Goal: Task Accomplishment & Management: Manage account settings

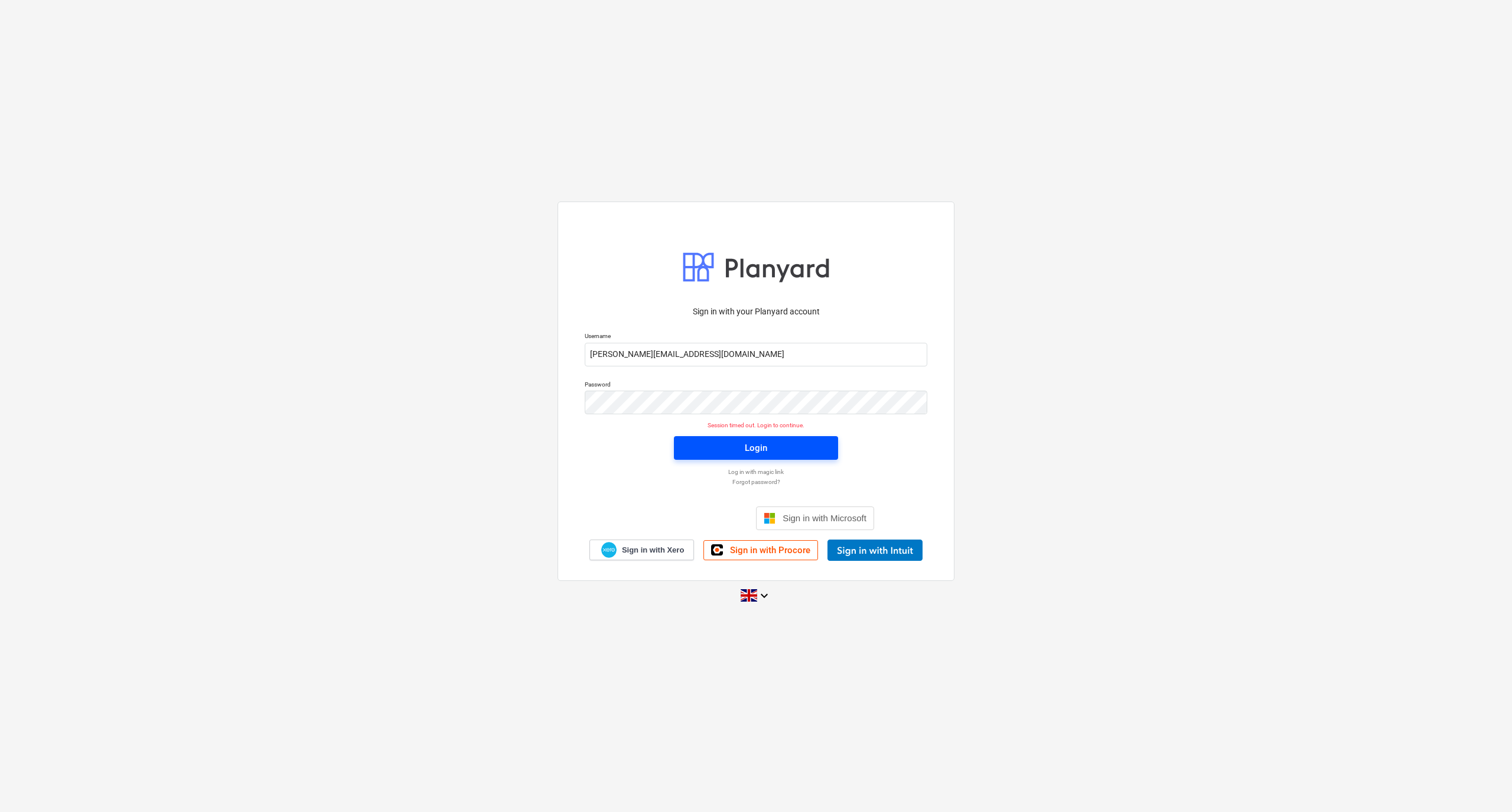
click at [745, 447] on div "Login" at bounding box center [756, 448] width 22 height 15
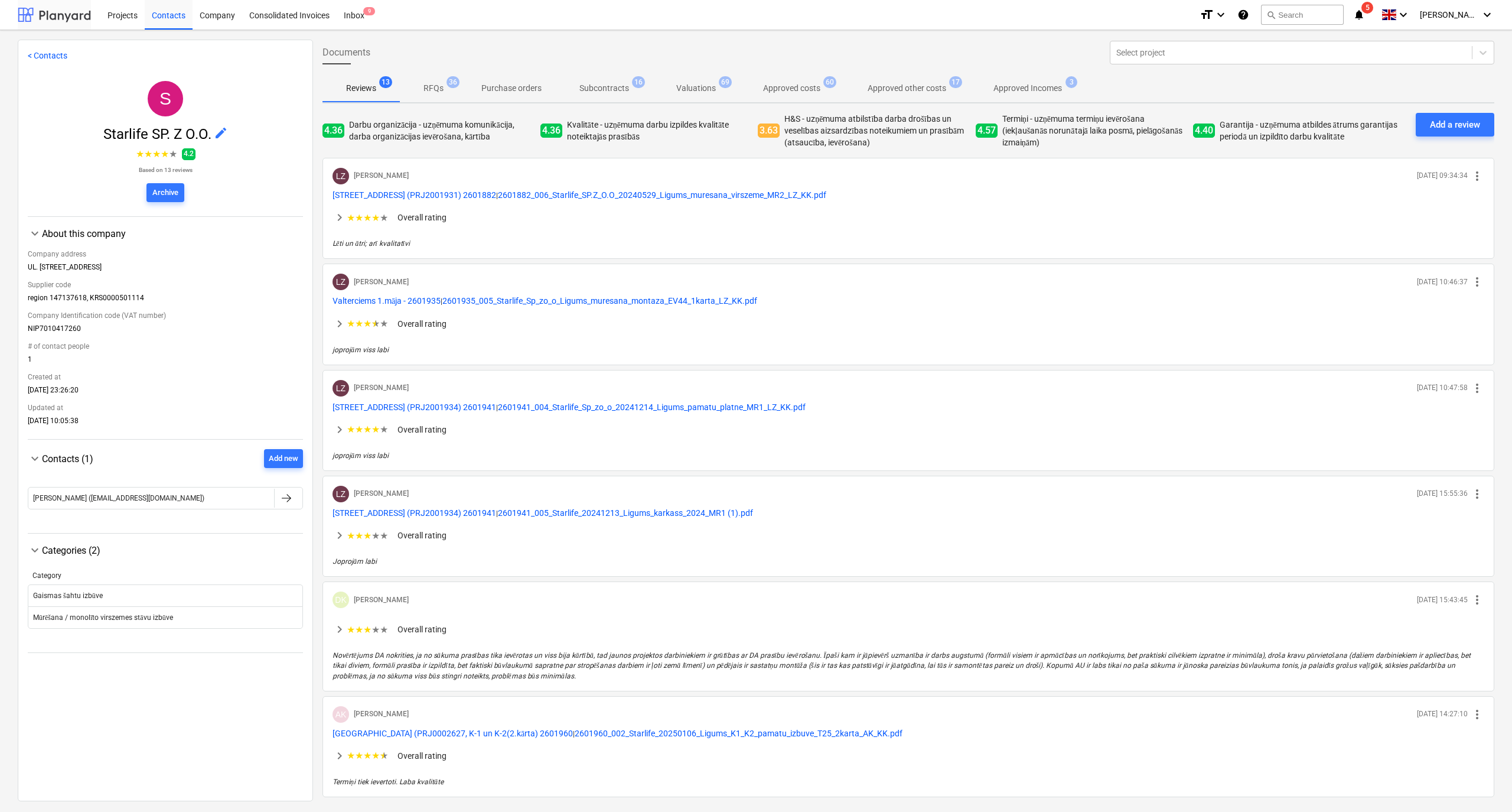
click at [71, 20] on div at bounding box center [54, 15] width 73 height 30
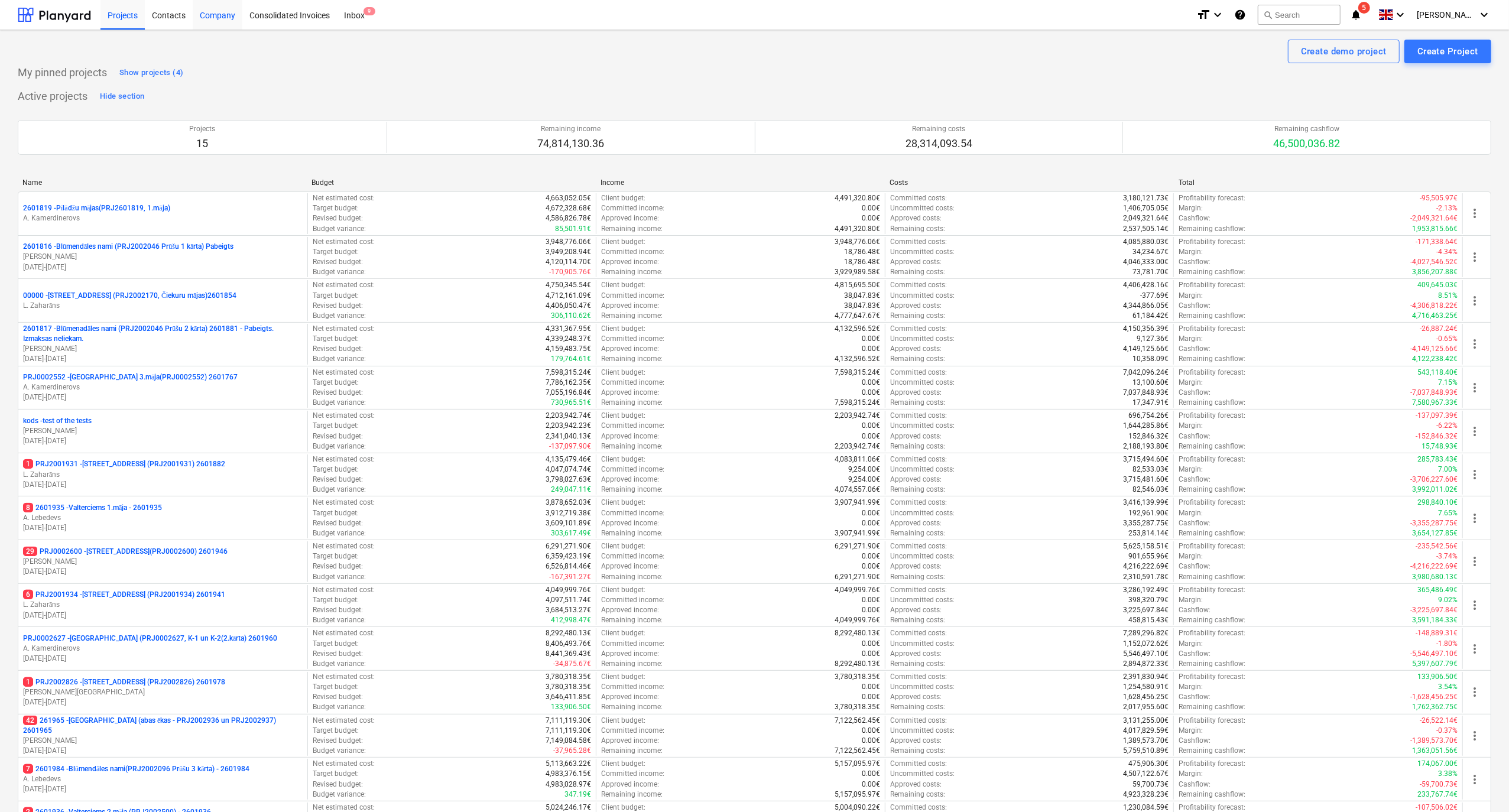
click at [223, 10] on div "Company" at bounding box center [217, 14] width 50 height 30
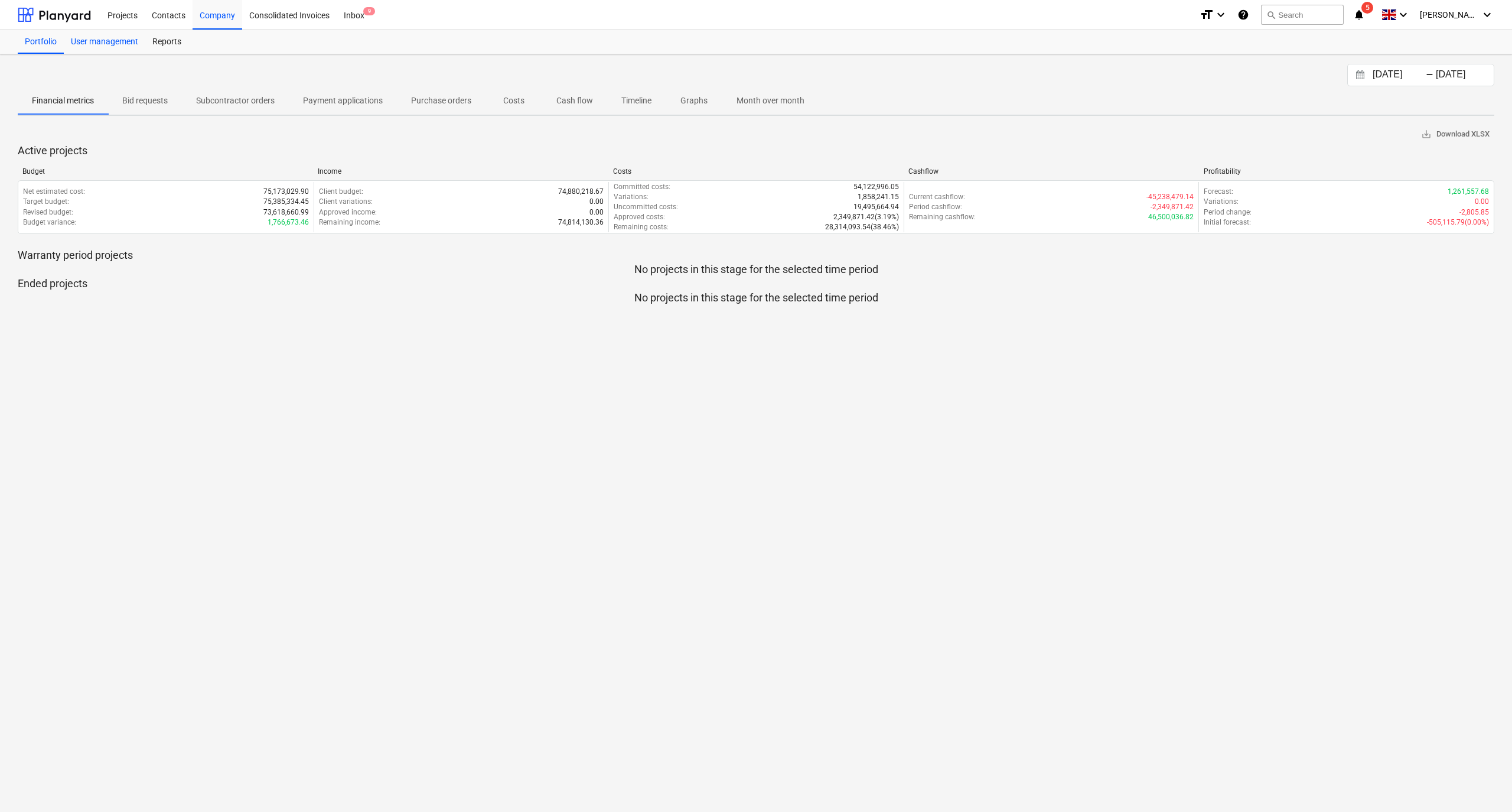
click at [90, 41] on div "User management" at bounding box center [105, 42] width 82 height 23
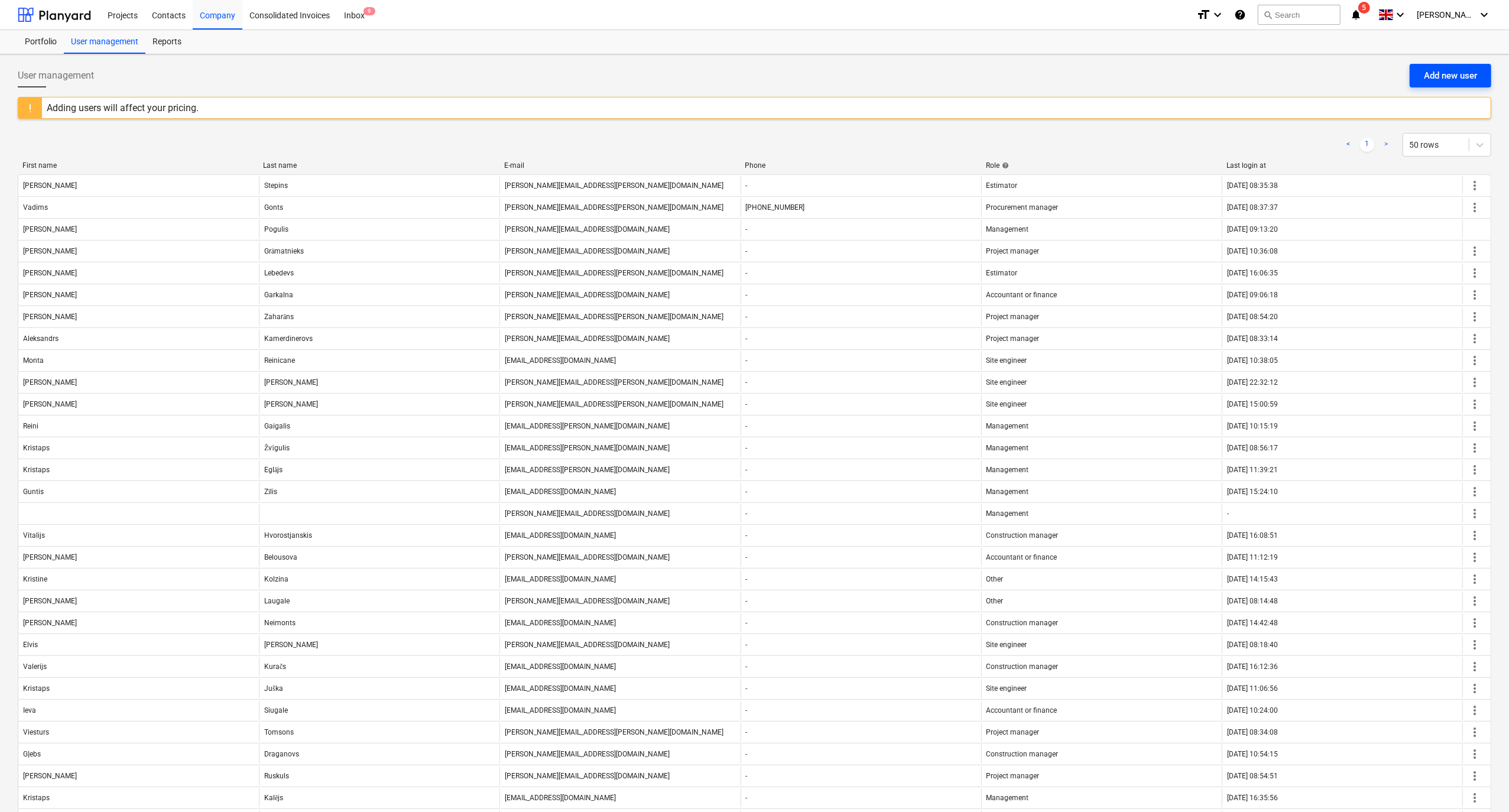
click at [1444, 73] on div "Add new user" at bounding box center [1451, 75] width 53 height 15
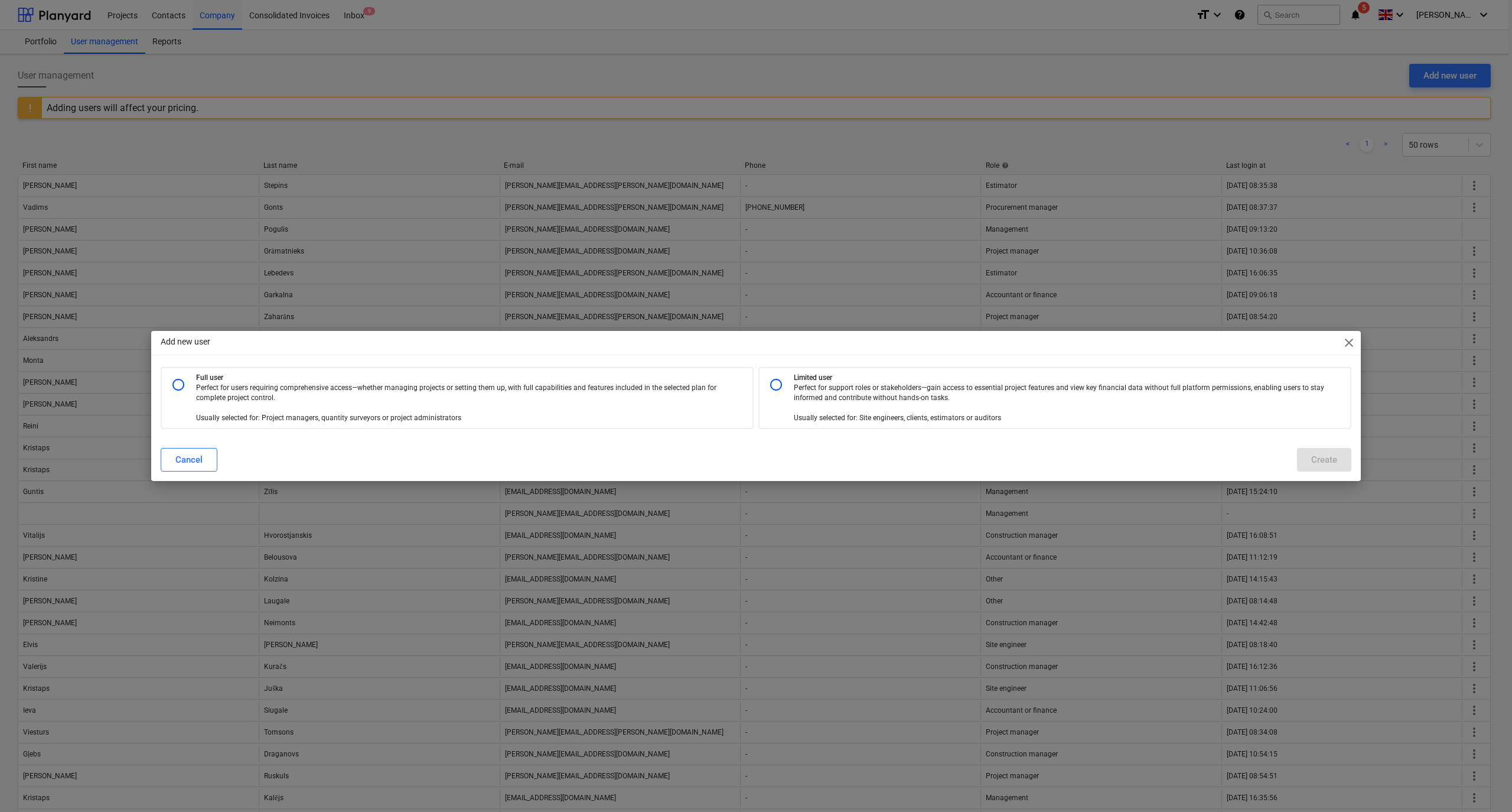
click at [176, 385] on input "radio" at bounding box center [178, 384] width 23 height 23
radio input "true"
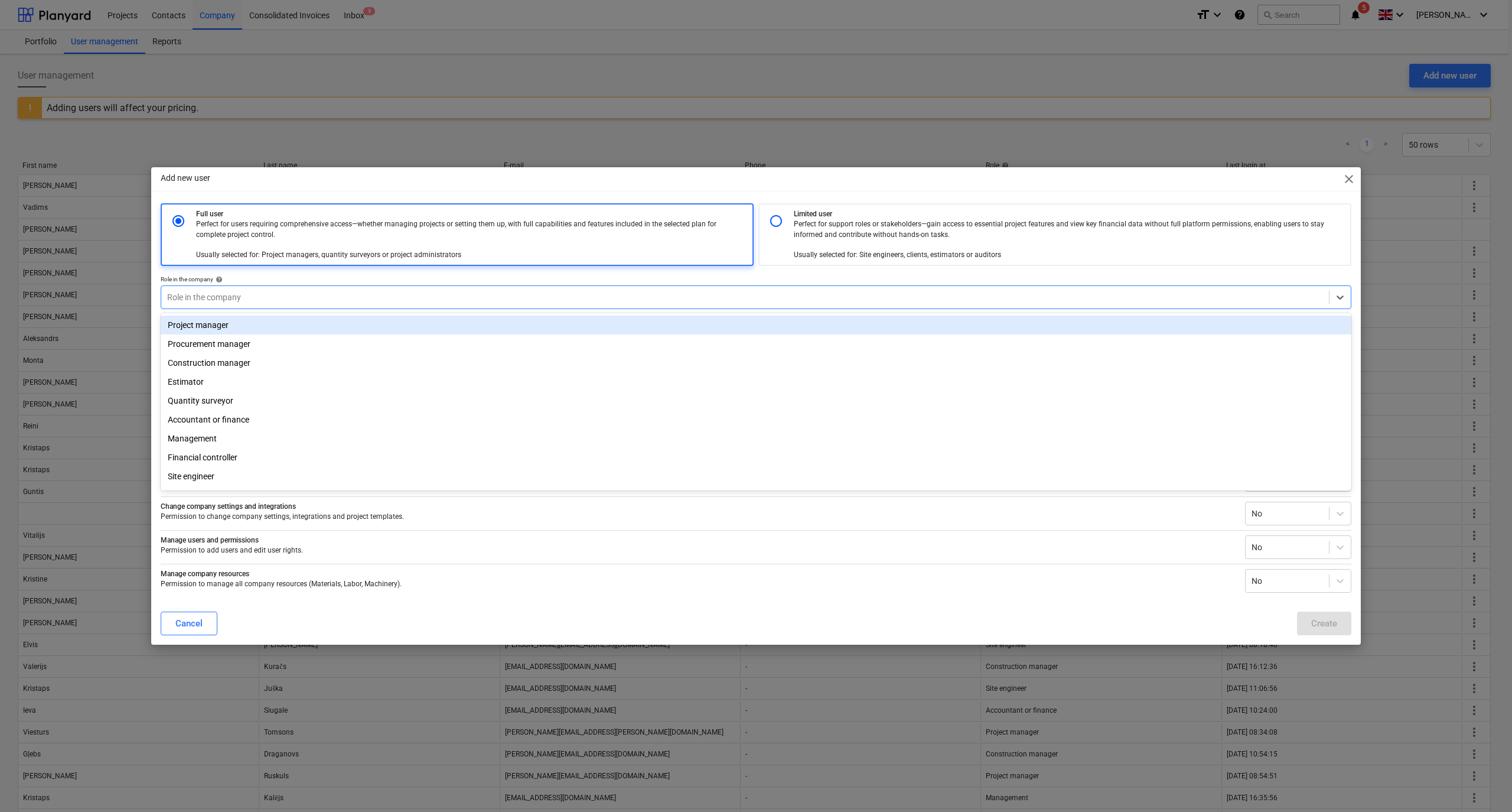
click at [239, 298] on div at bounding box center [745, 297] width 1156 height 12
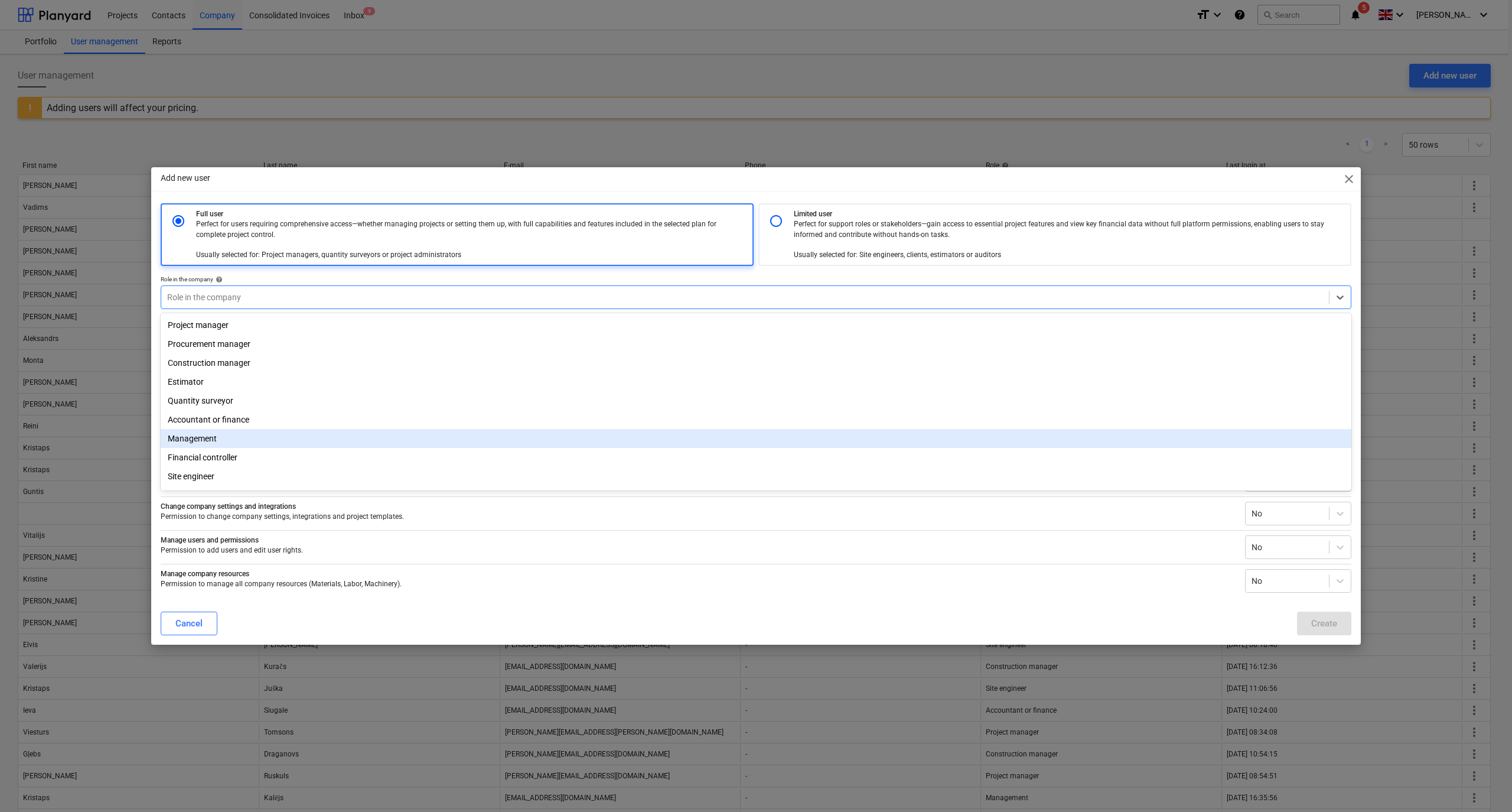
click at [194, 444] on div "Management" at bounding box center [756, 438] width 1190 height 19
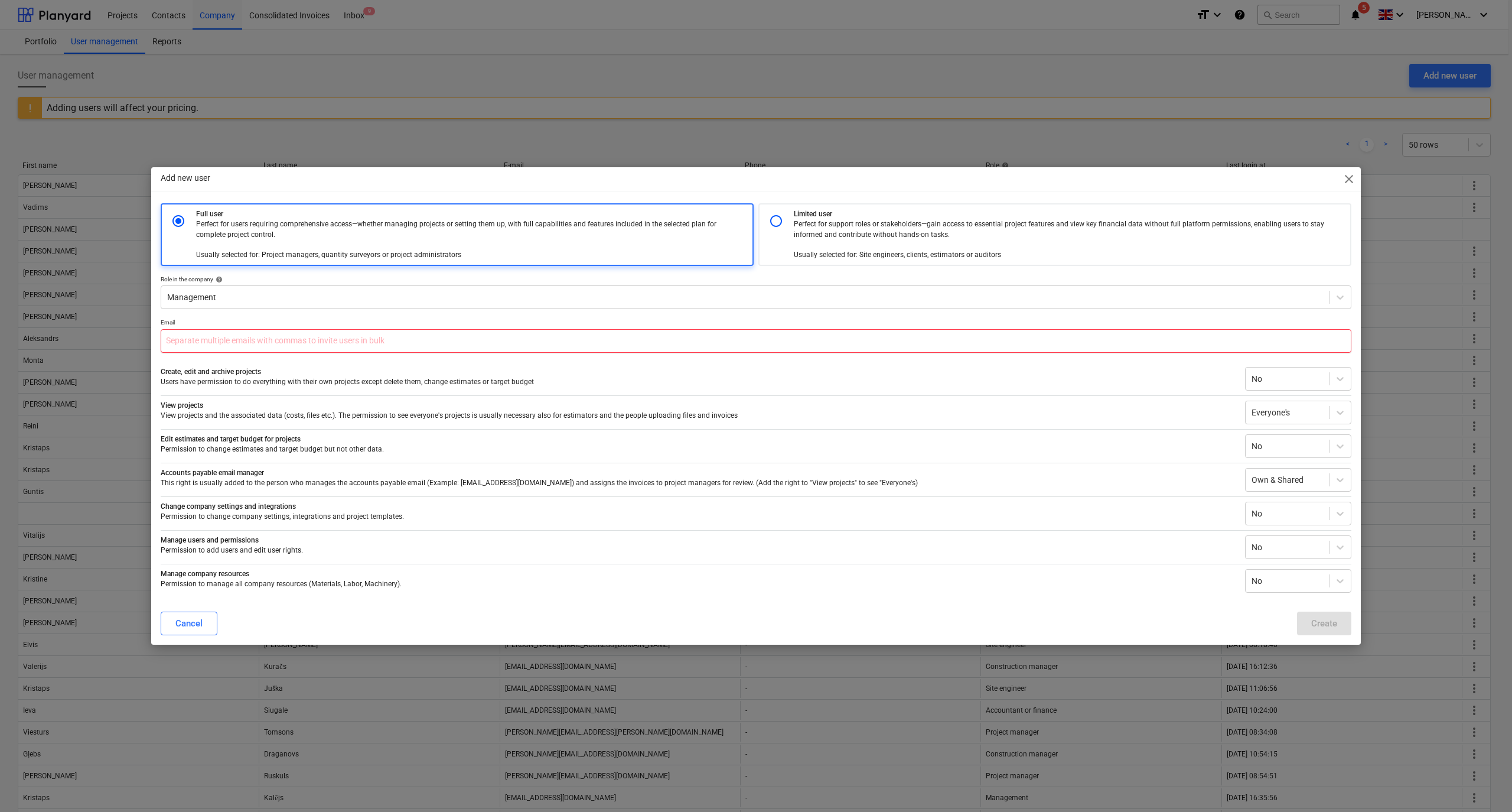
click at [381, 343] on input "text" at bounding box center [756, 341] width 1190 height 23
click at [216, 344] on input "[PERSON_NAME].an" at bounding box center [756, 341] width 1190 height 23
type input "[PERSON_NAME][EMAIL_ADDRESS][DOMAIN_NAME]"
click at [1321, 624] on div "Create" at bounding box center [1324, 623] width 26 height 15
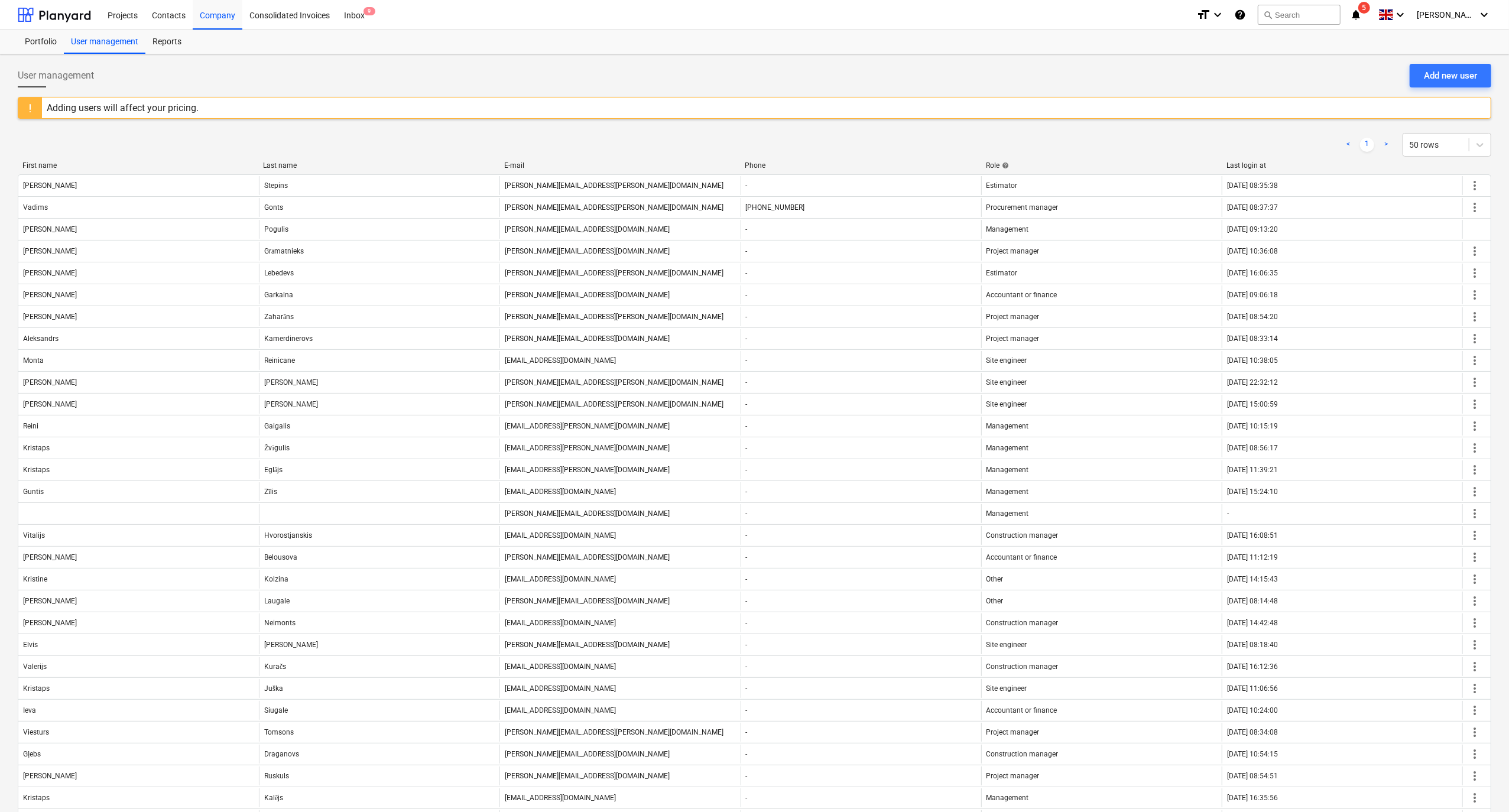
click at [1379, 19] on div "Projects list fetching failed" at bounding box center [1343, 12] width 319 height 25
click at [1374, 13] on div "Projects list fetching failed" at bounding box center [1343, 12] width 319 height 25
